Goal: Task Accomplishment & Management: Manage account settings

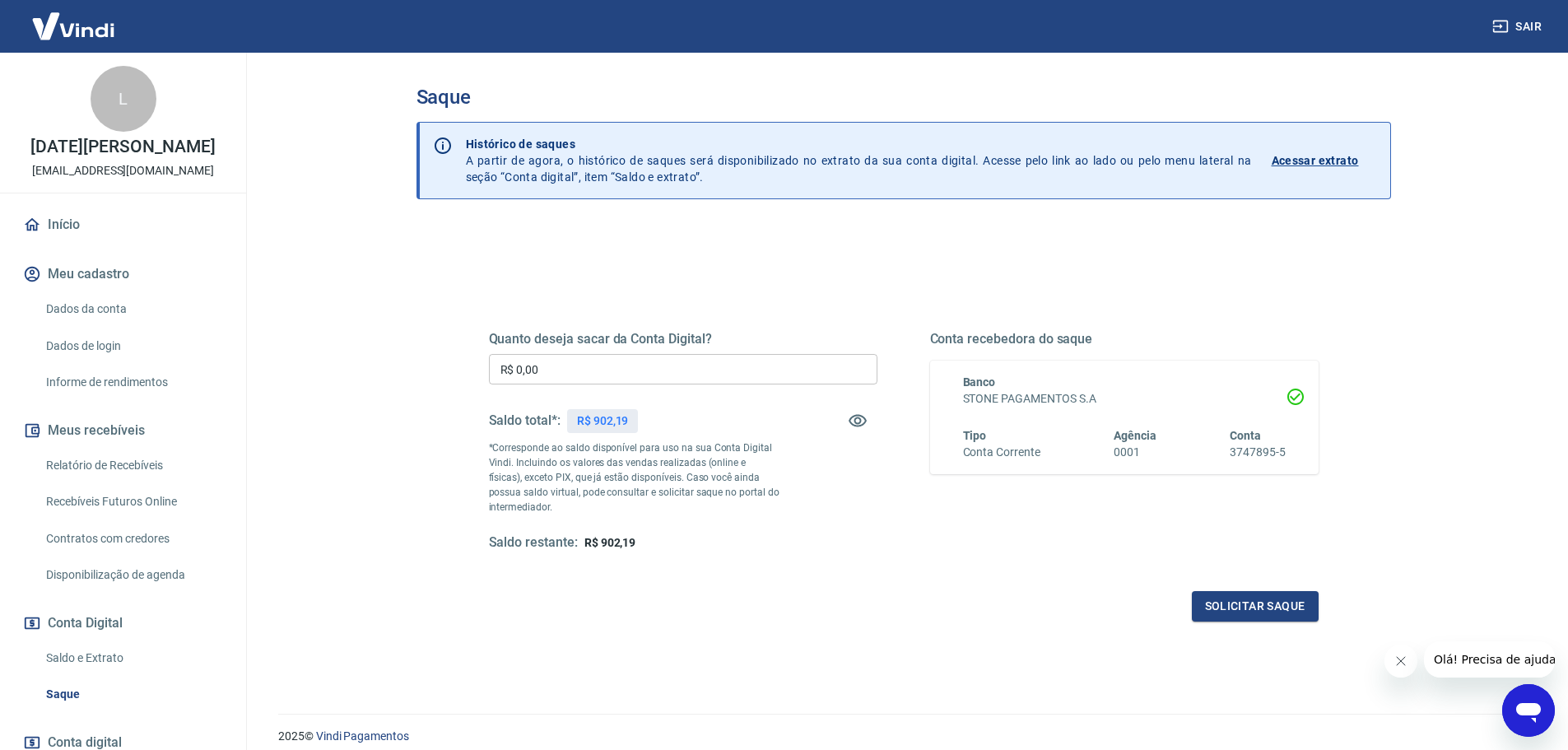
click at [584, 378] on input "R$ 0,00" at bounding box center [683, 369] width 388 height 31
type input "R$ 902,19"
click at [1208, 610] on button "Solicitar saque" at bounding box center [1255, 606] width 127 height 31
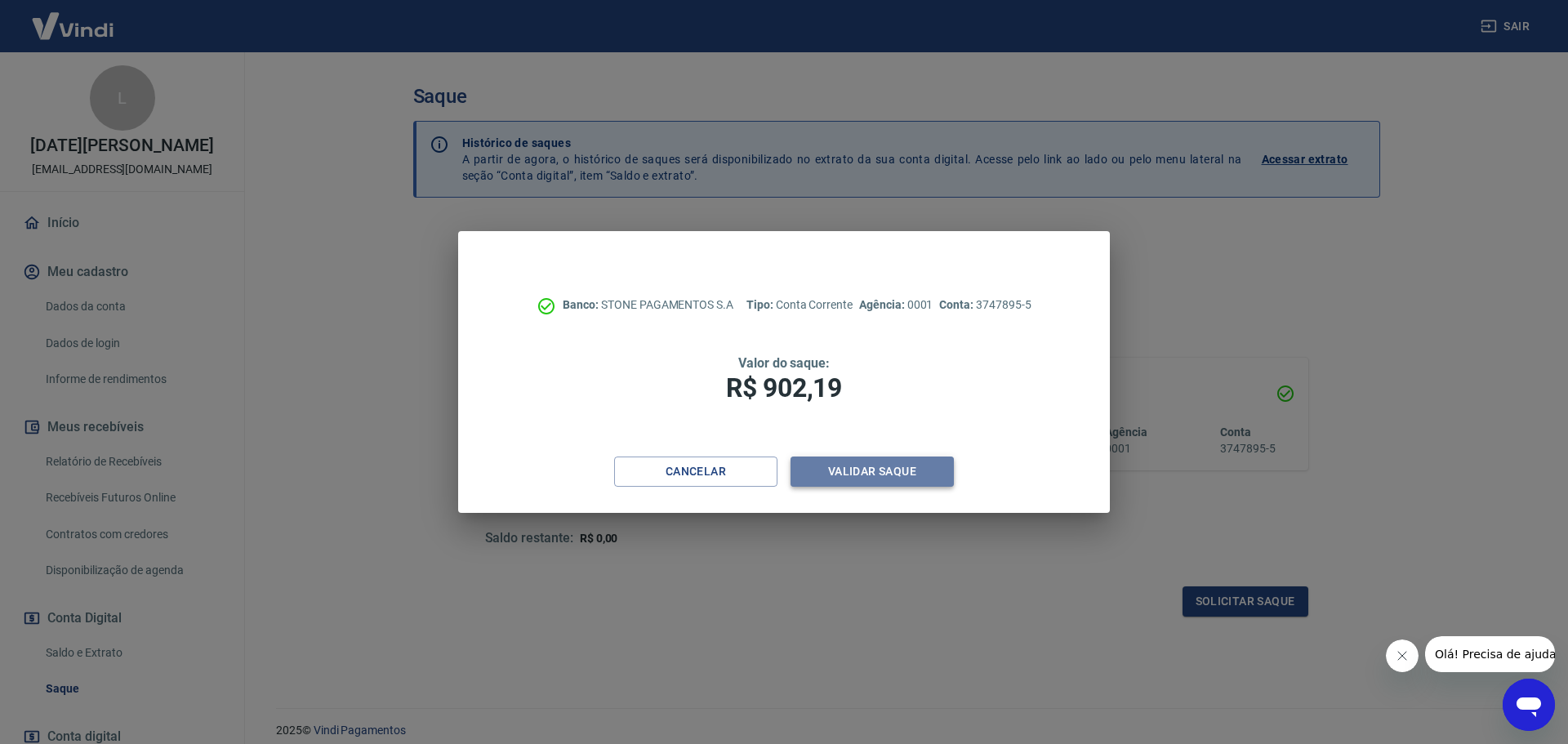
click at [881, 471] on button "Validar saque" at bounding box center [873, 472] width 163 height 31
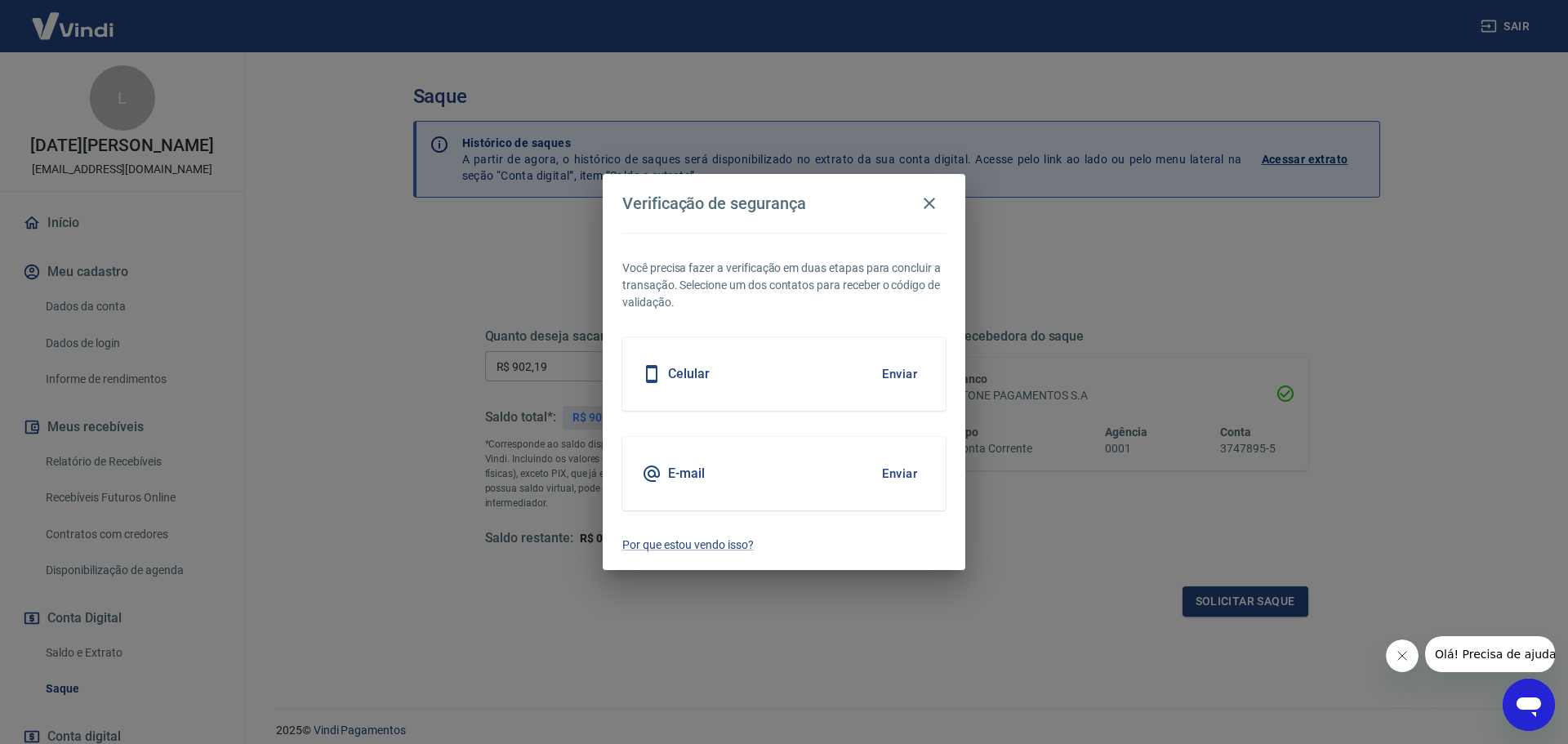
click at [879, 472] on button "Enviar" at bounding box center [900, 474] width 53 height 35
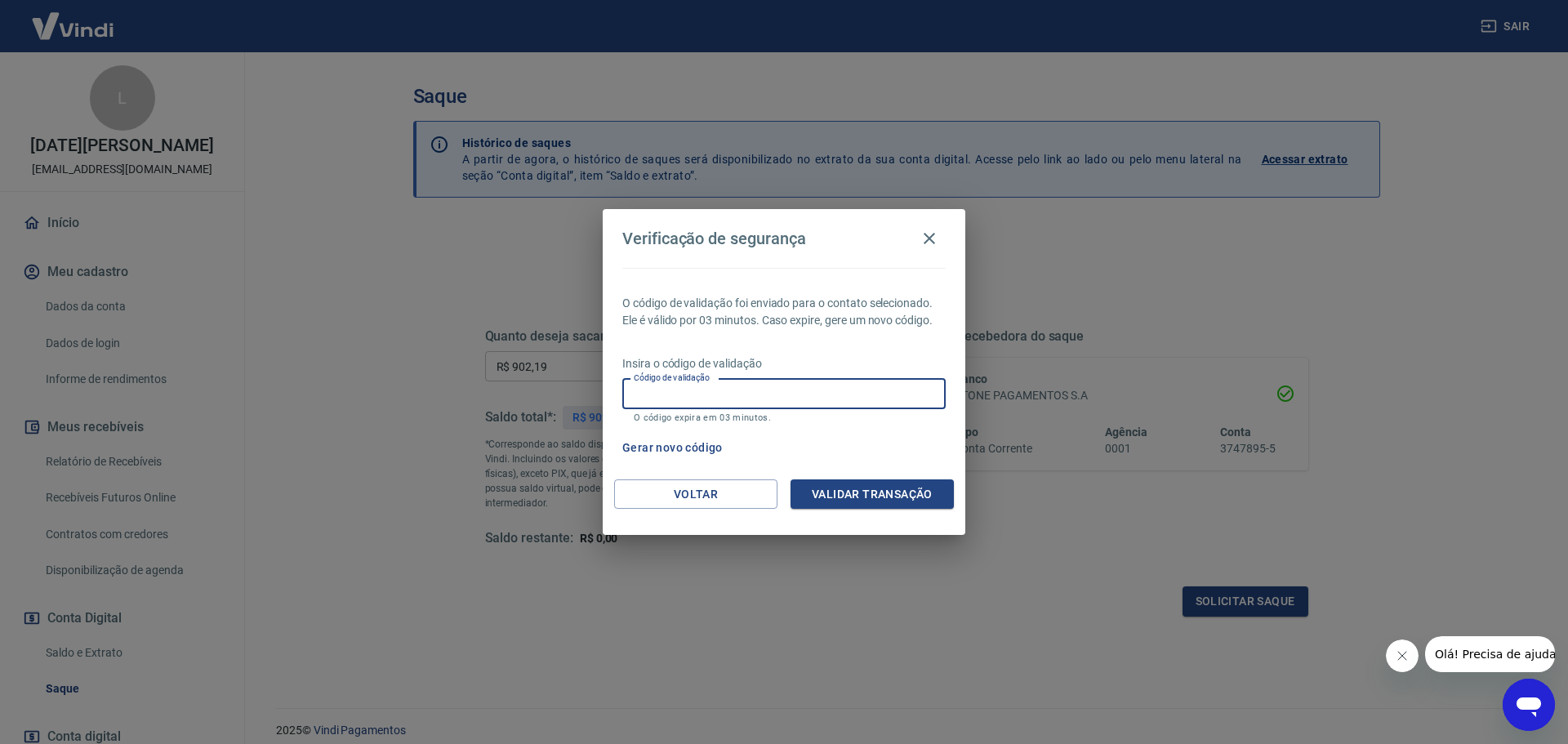
click at [750, 401] on input "Código de validação" at bounding box center [784, 393] width 323 height 31
type input "251651"
click at [868, 487] on button "Validar transação" at bounding box center [873, 494] width 163 height 31
